Goal: Transaction & Acquisition: Purchase product/service

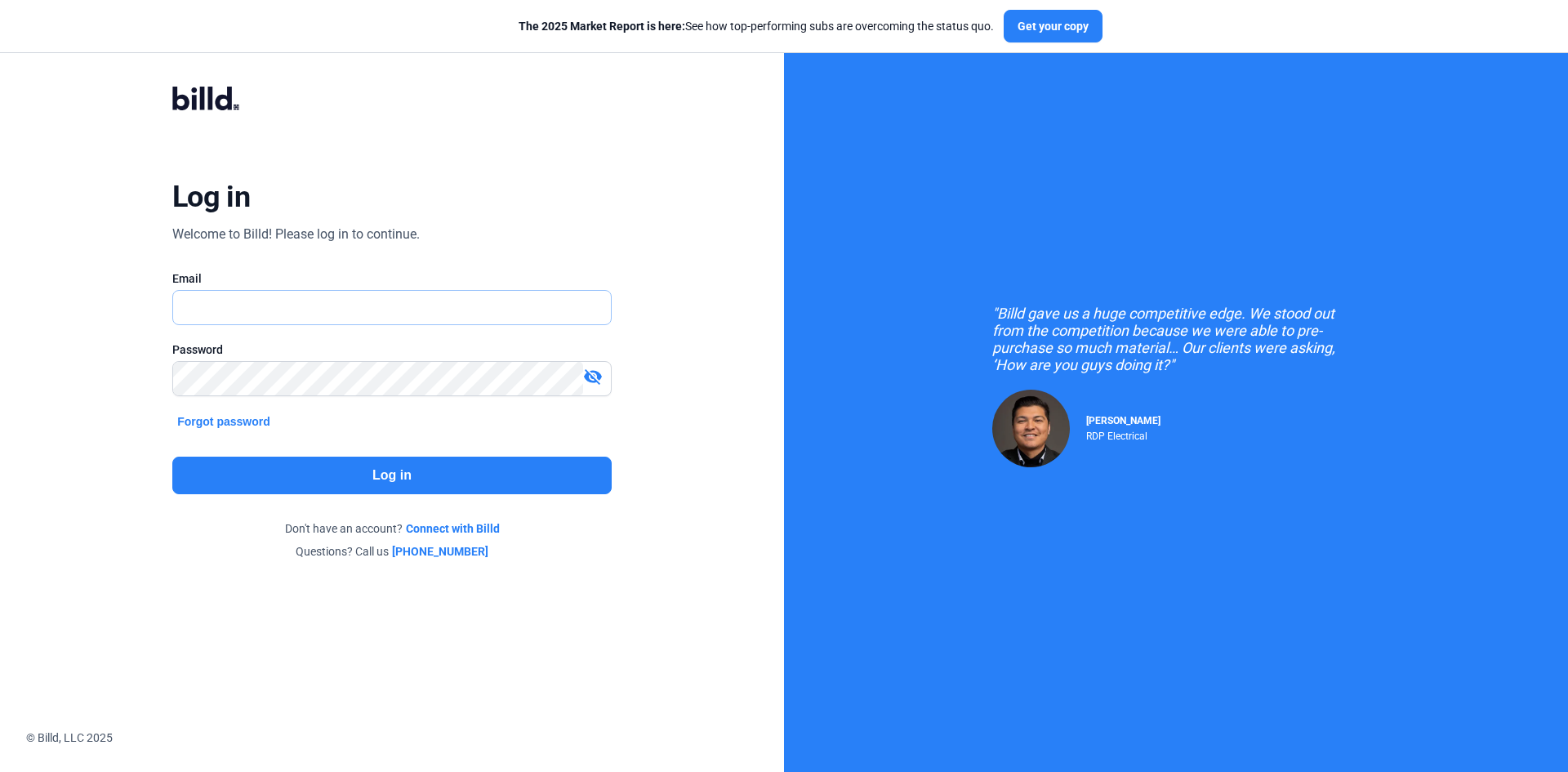
type input "[EMAIL_ADDRESS][DOMAIN_NAME]"
click at [312, 464] on button "Log in" at bounding box center [392, 476] width 440 height 38
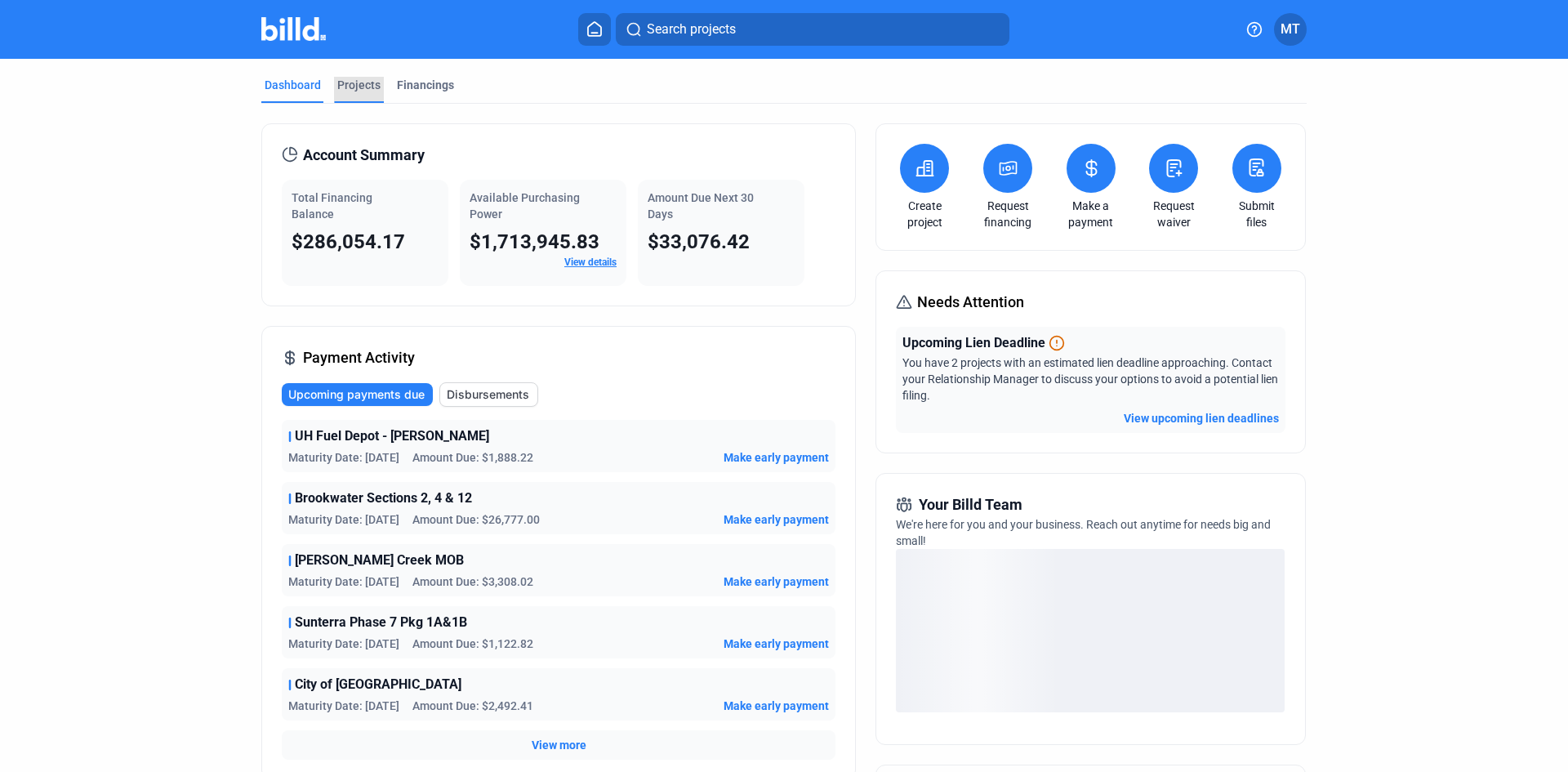
click at [342, 84] on div "Projects" at bounding box center [358, 85] width 43 height 16
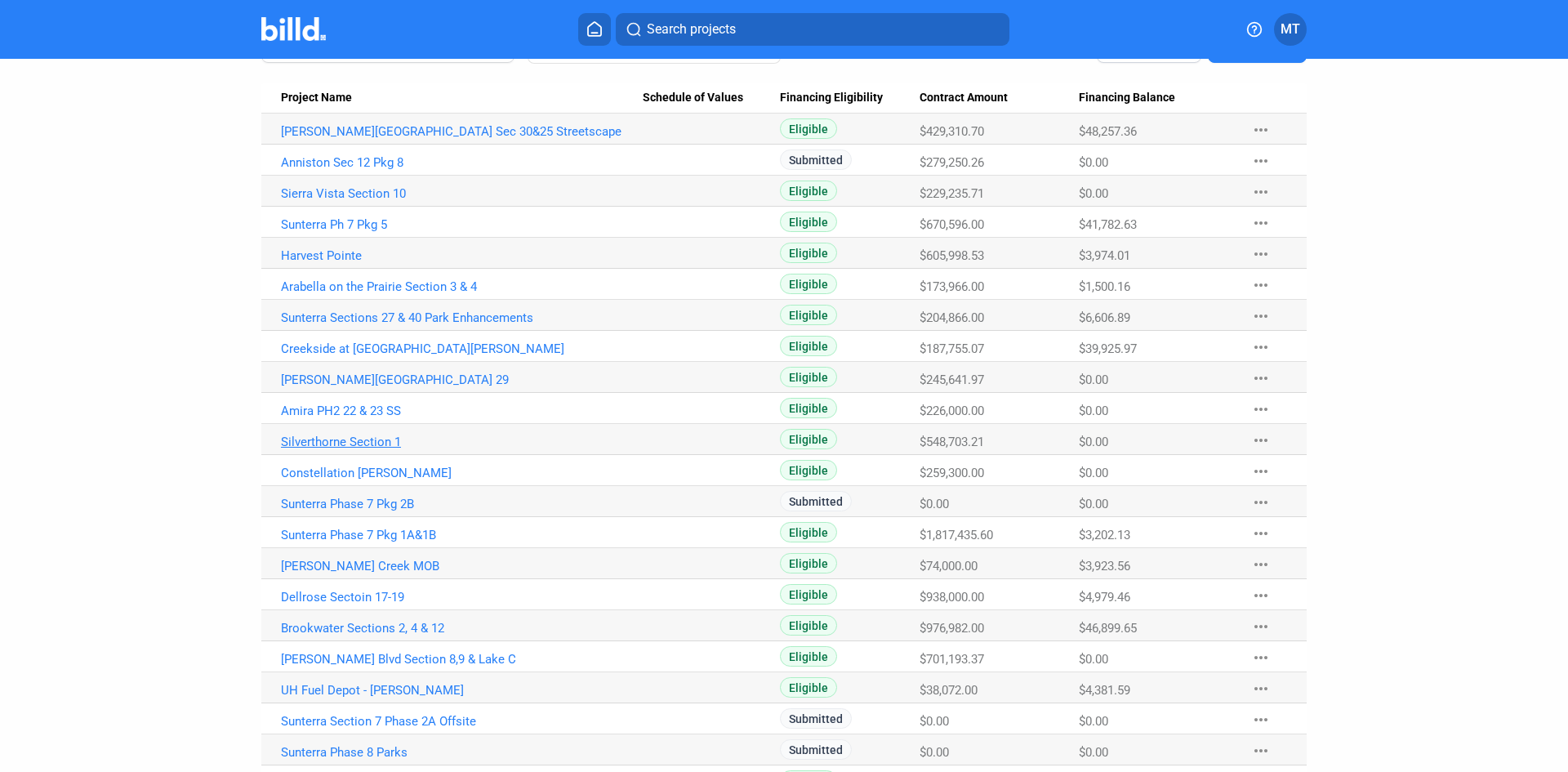
scroll to position [163, 0]
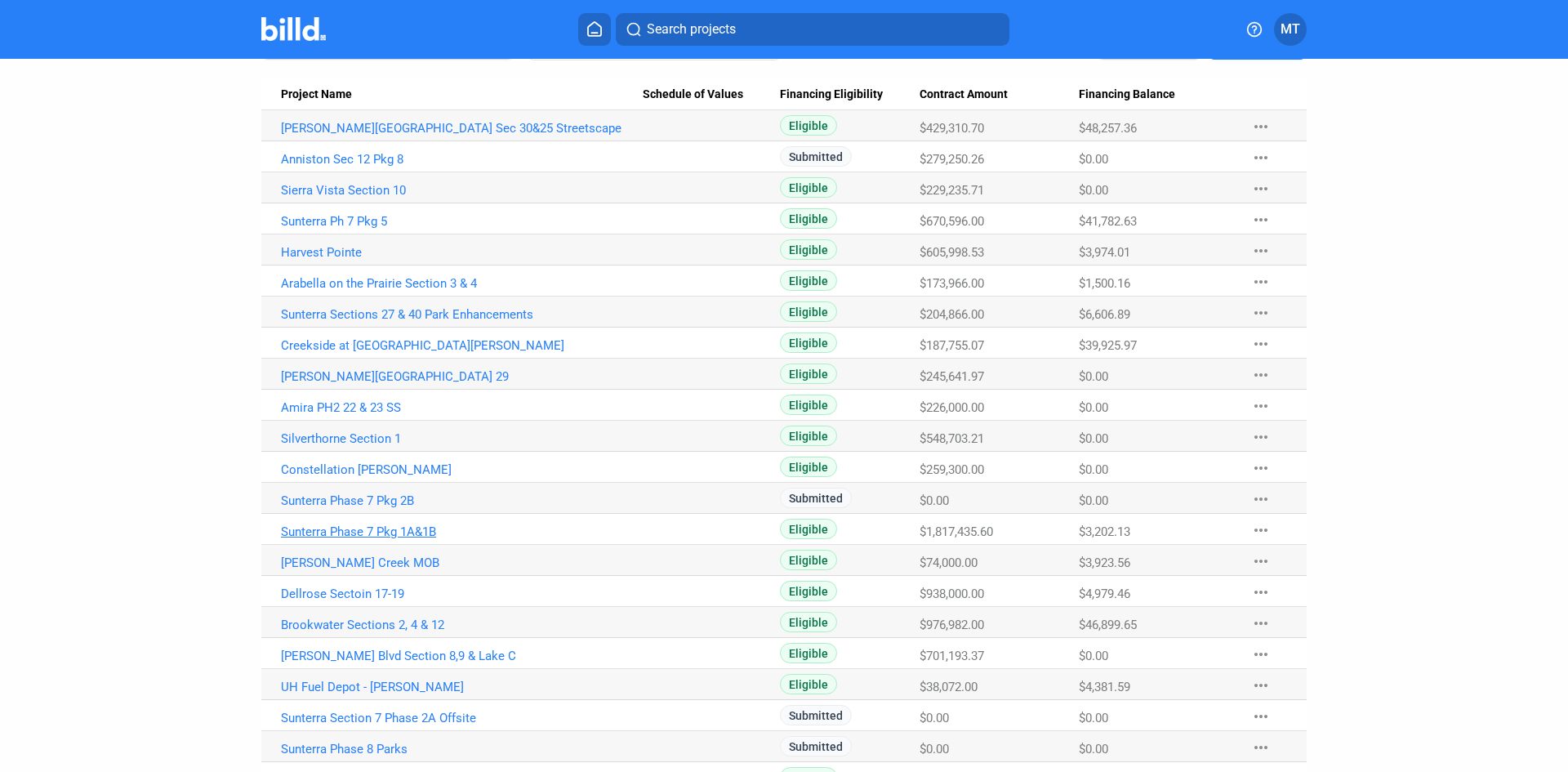
click at [399, 528] on link "Sunterra Phase 7 Pkg 1A&1B" at bounding box center [462, 532] width 362 height 15
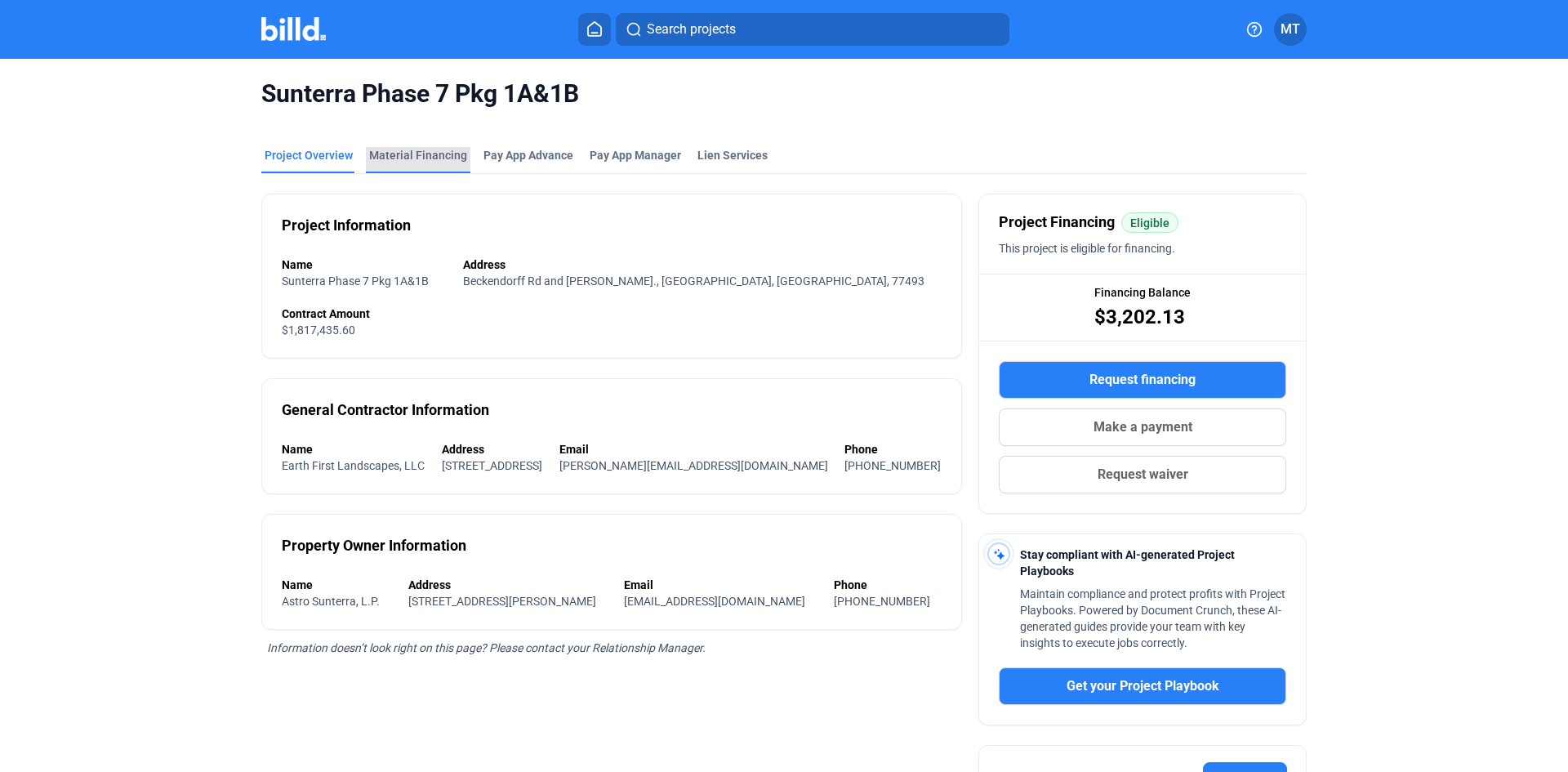
click at [416, 158] on div "Material Financing" at bounding box center [418, 155] width 98 height 16
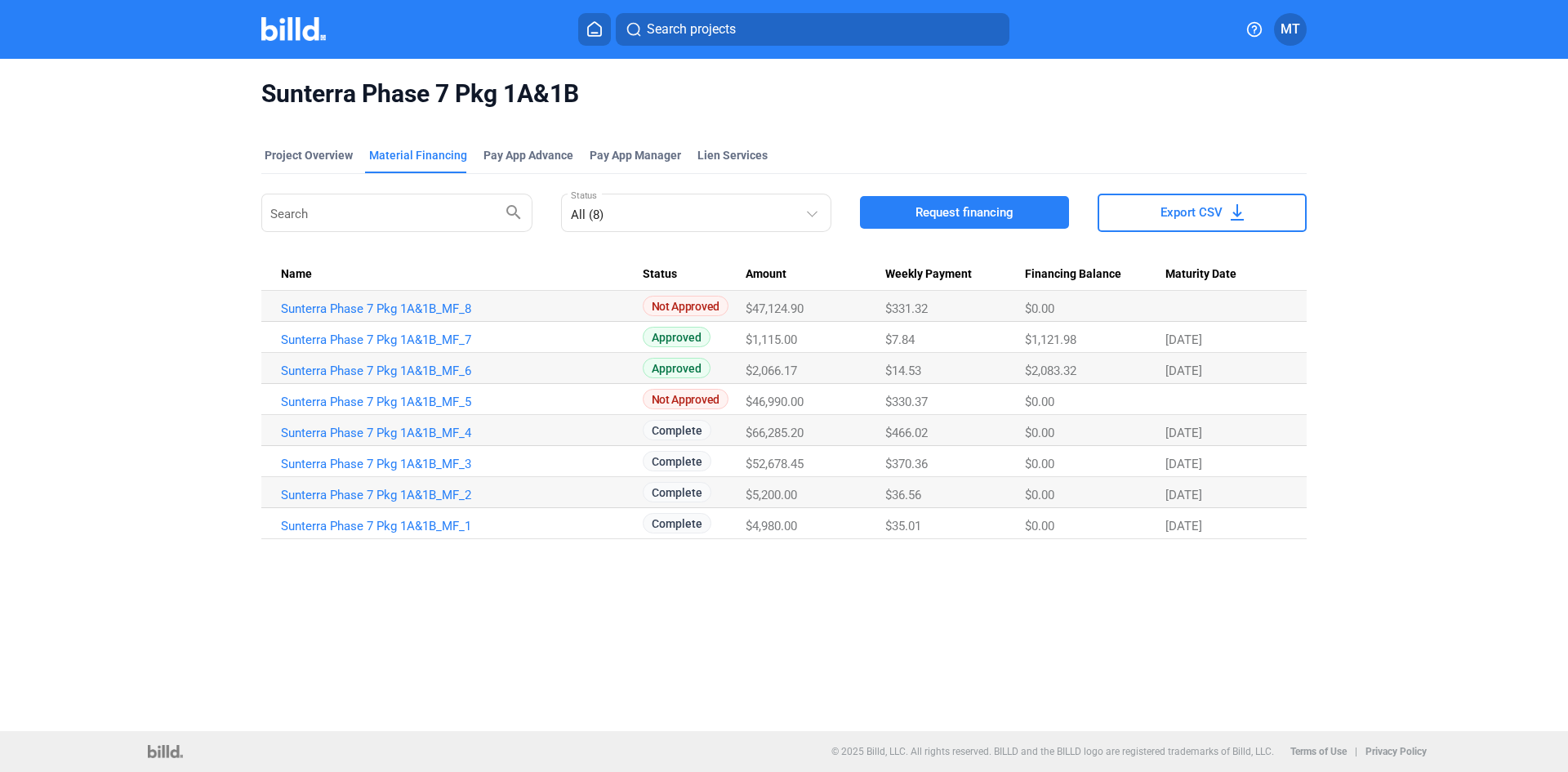
click at [300, 34] on img at bounding box center [294, 29] width 65 height 24
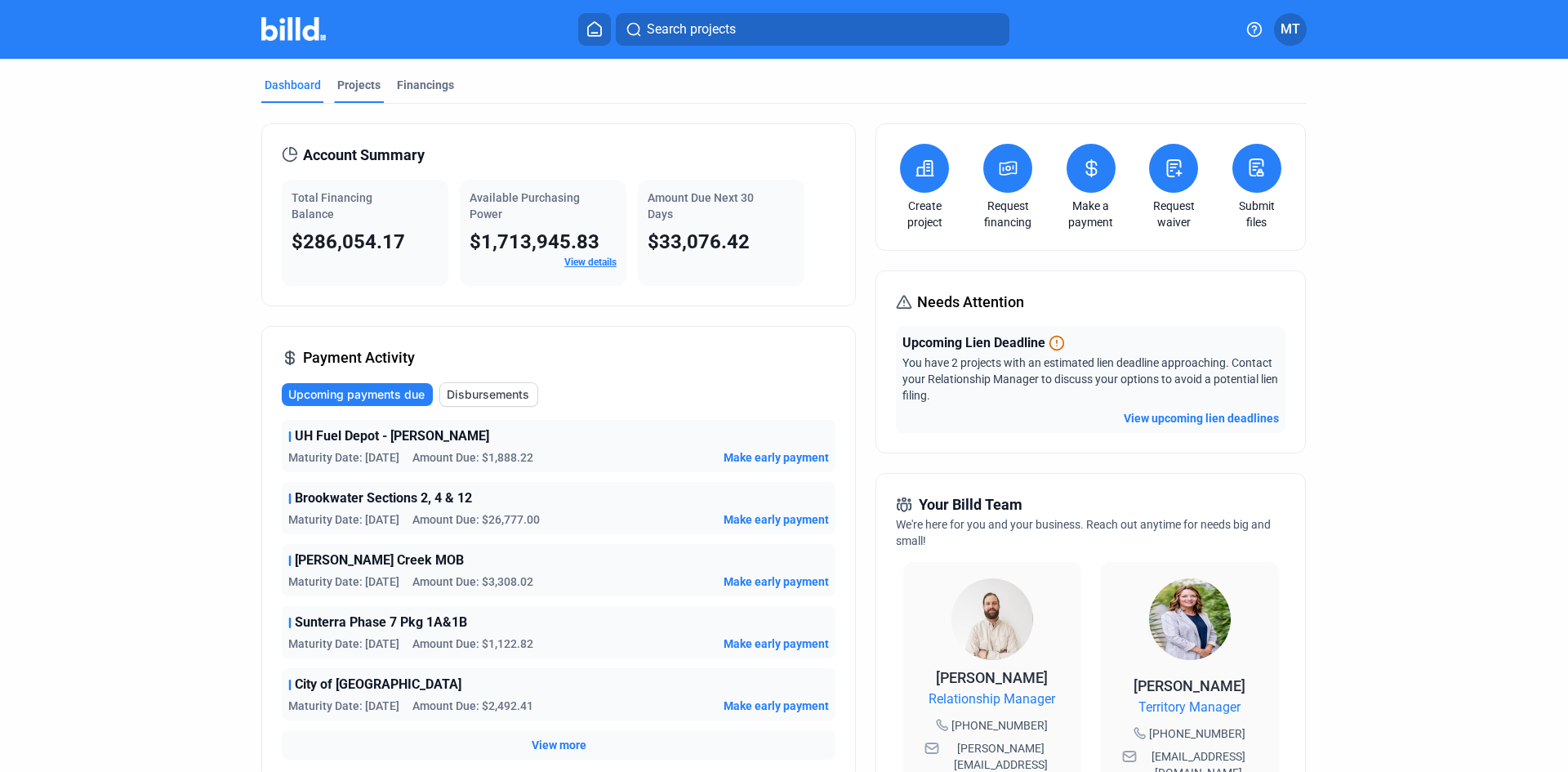
click at [364, 85] on div "Projects" at bounding box center [358, 85] width 43 height 16
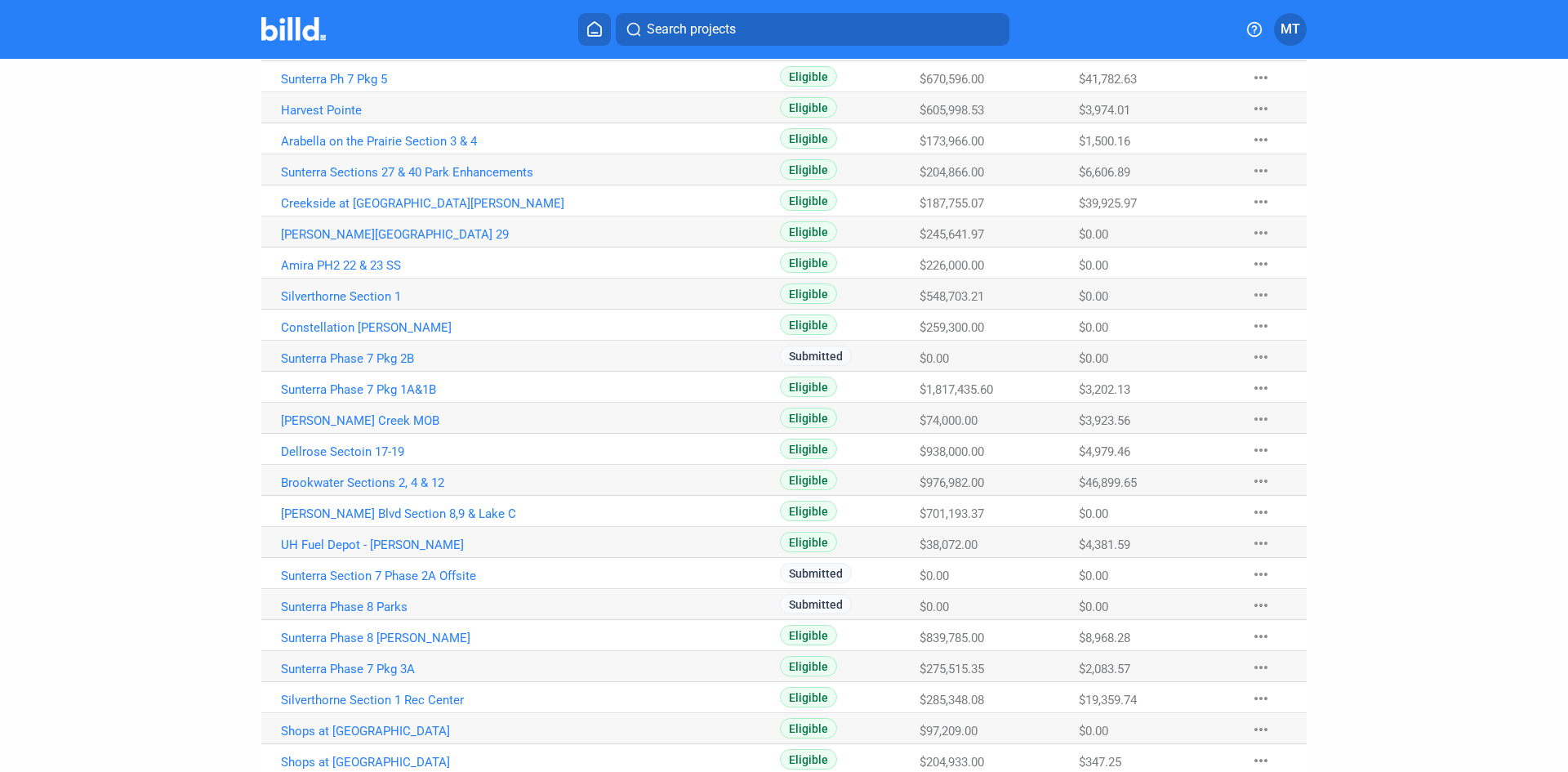
scroll to position [409, 0]
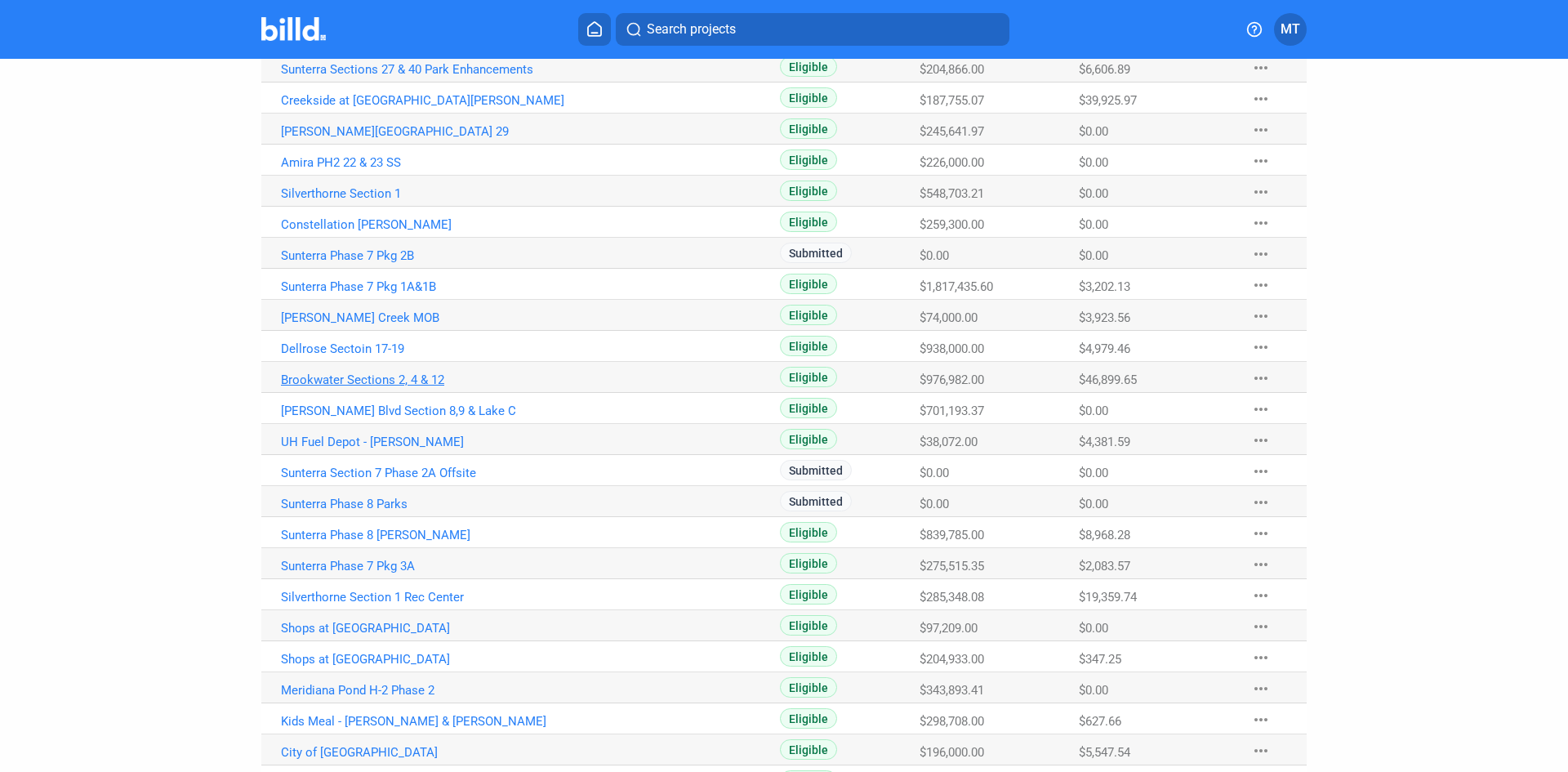
click at [340, 377] on link "Brookwater Sections 2, 4 & 12" at bounding box center [462, 380] width 362 height 15
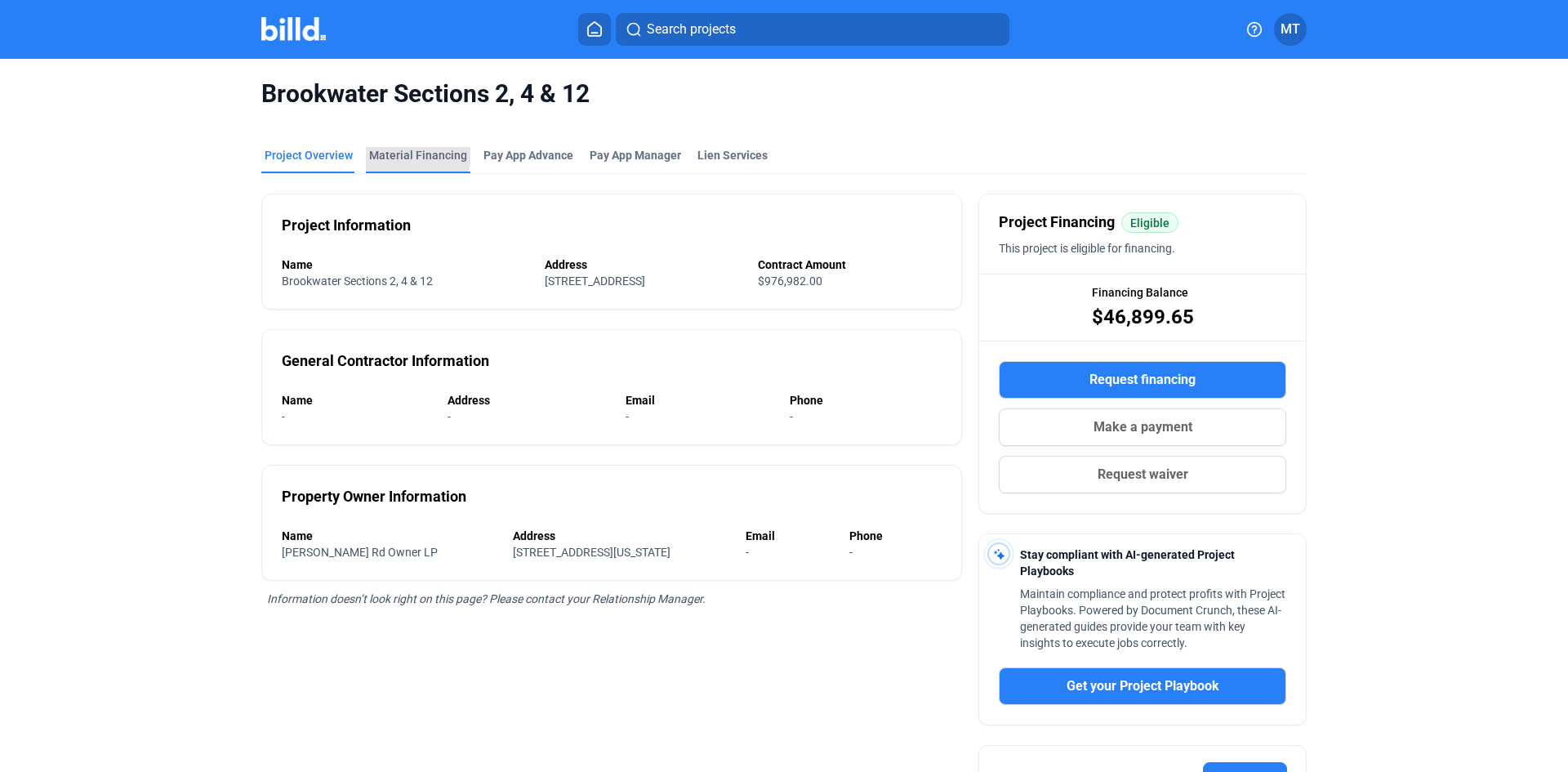
click at [405, 152] on div "Material Financing" at bounding box center [418, 155] width 98 height 16
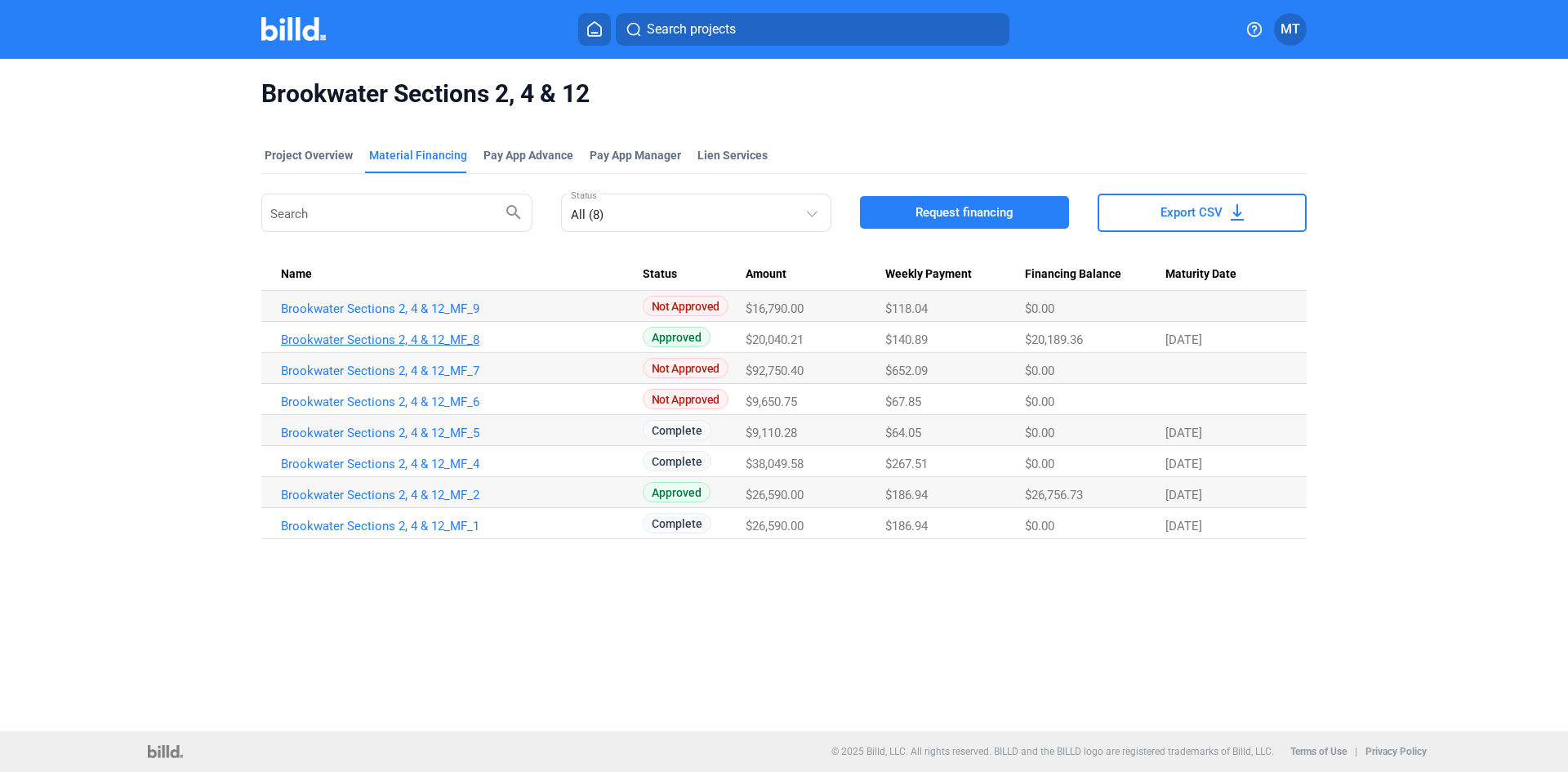
click at [372, 336] on link "Brookwater Sections 2, 4 & 12_MF_8" at bounding box center [462, 340] width 362 height 15
click at [283, 39] on img at bounding box center [294, 29] width 65 height 24
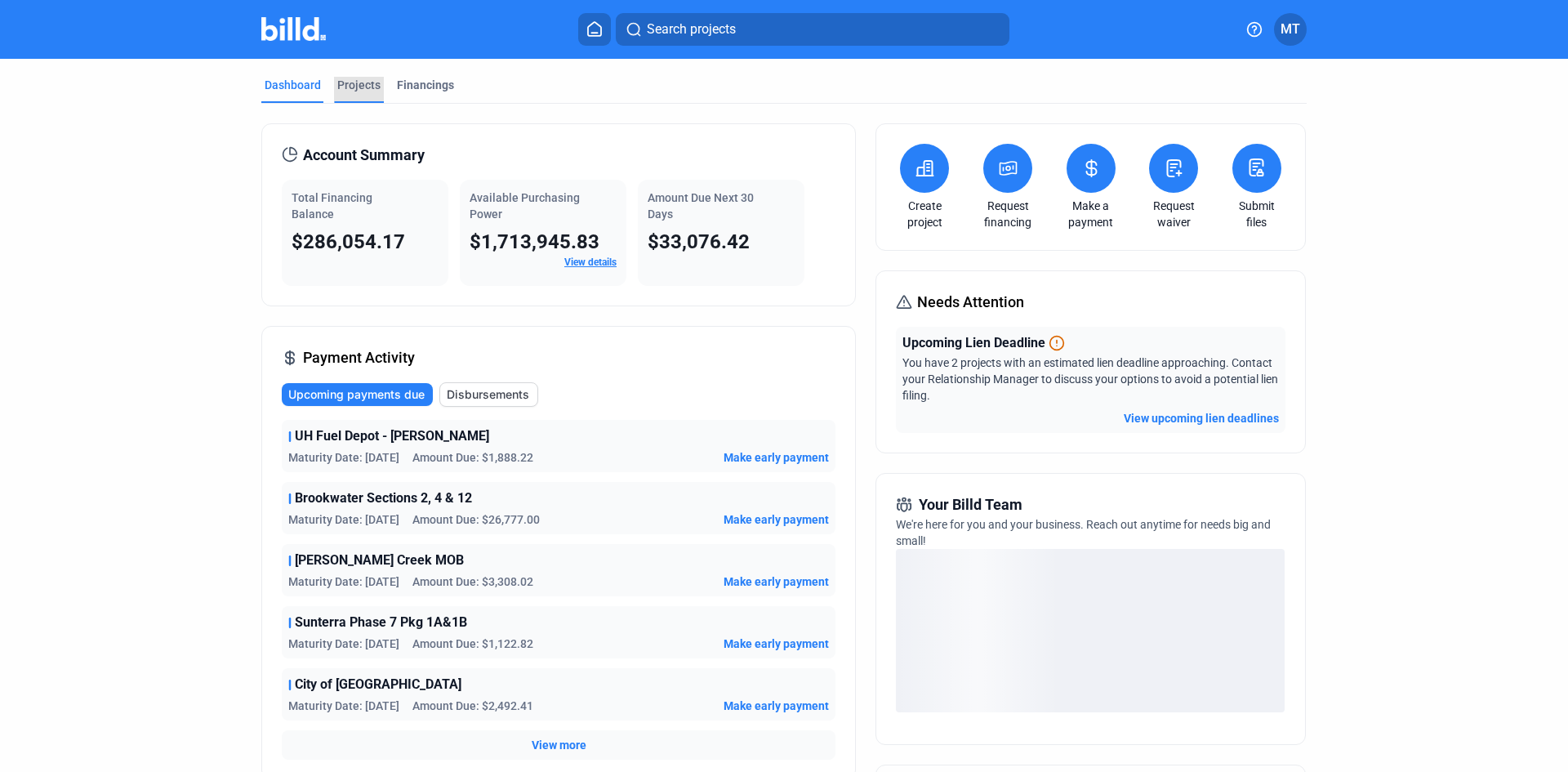
click at [351, 85] on div "Projects" at bounding box center [358, 85] width 43 height 16
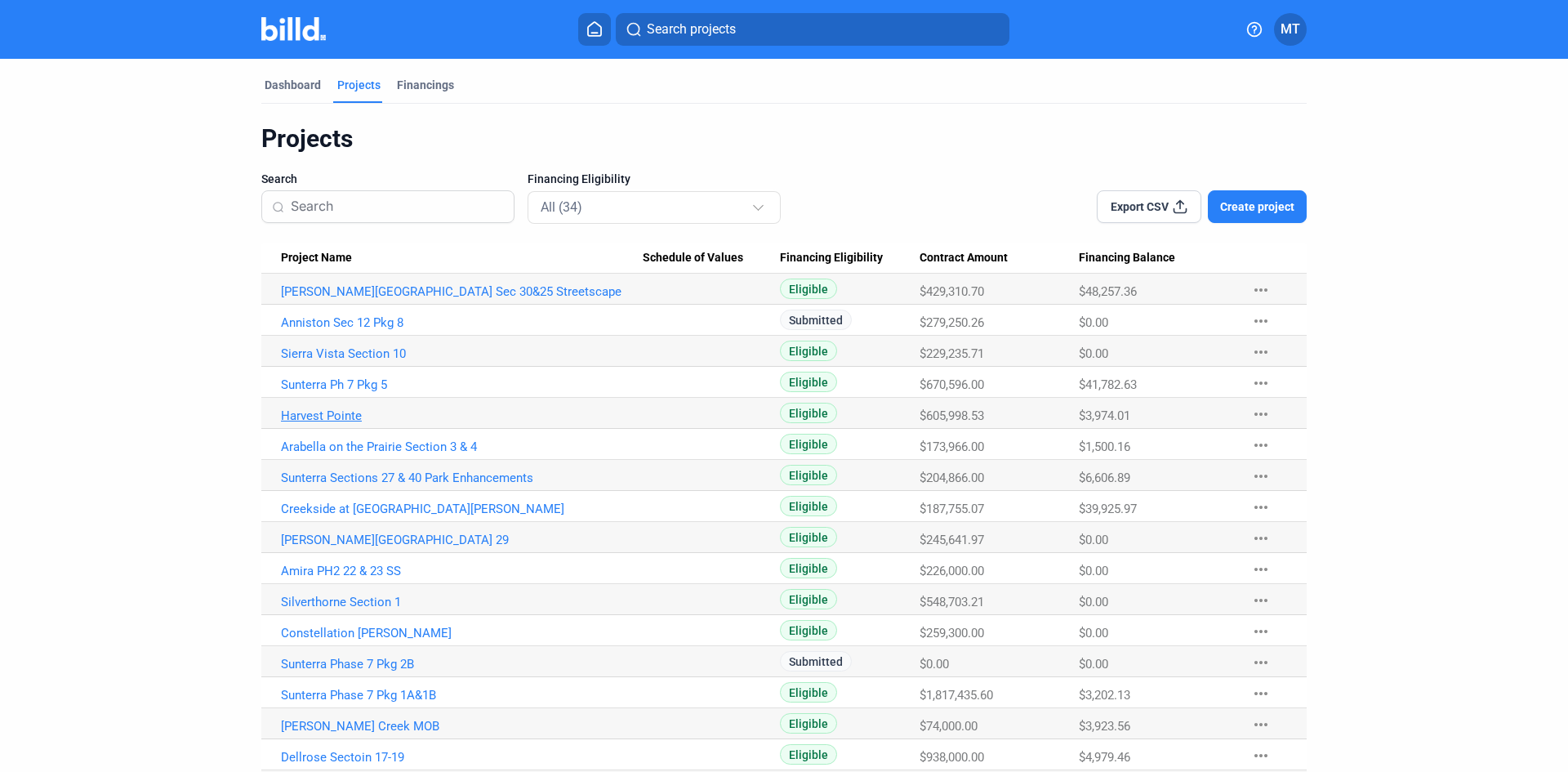
click at [353, 415] on link "Harvest Pointe" at bounding box center [462, 416] width 362 height 15
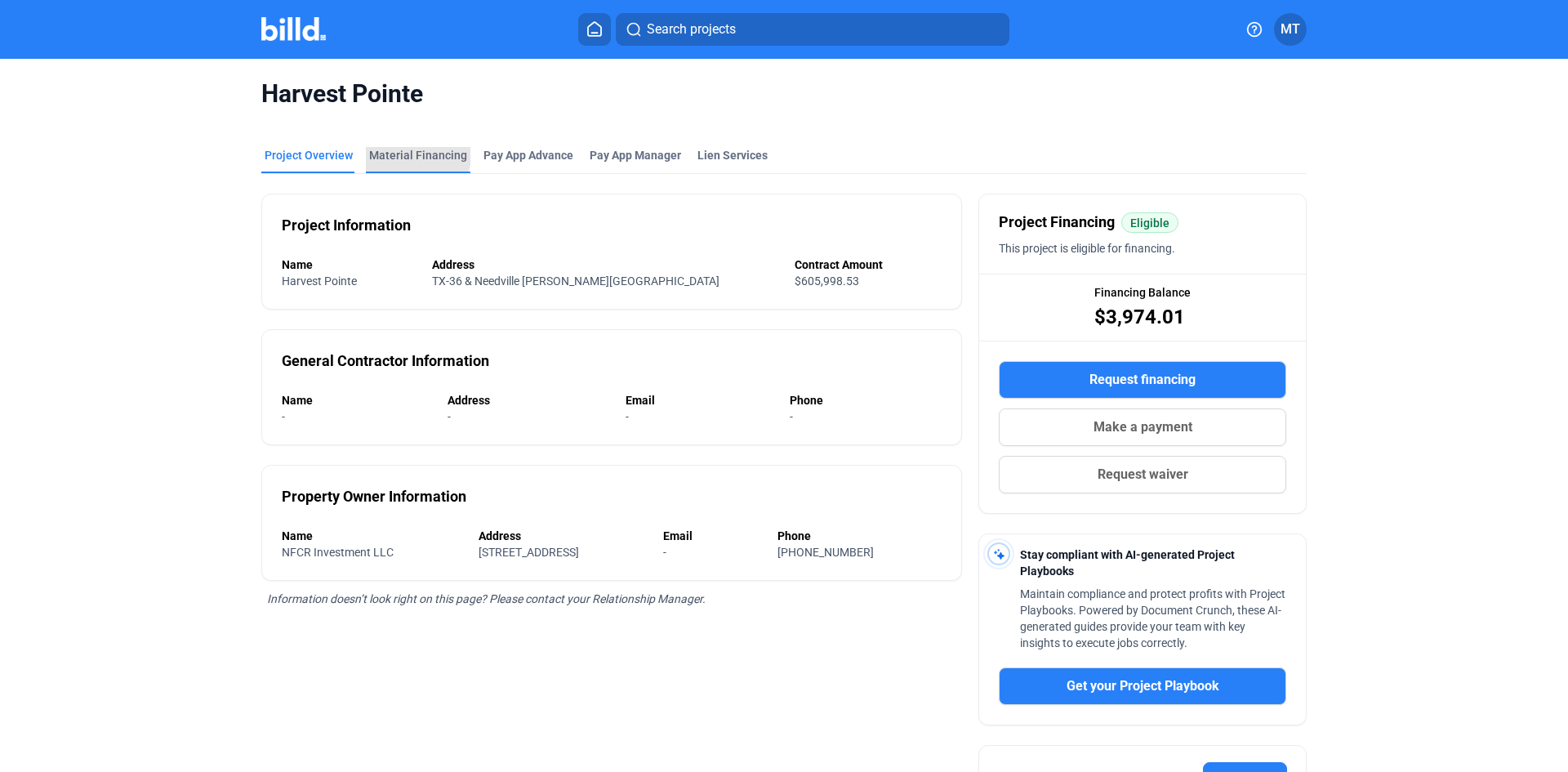
click at [402, 151] on div "Material Financing" at bounding box center [418, 155] width 98 height 16
